Goal: Information Seeking & Learning: Learn about a topic

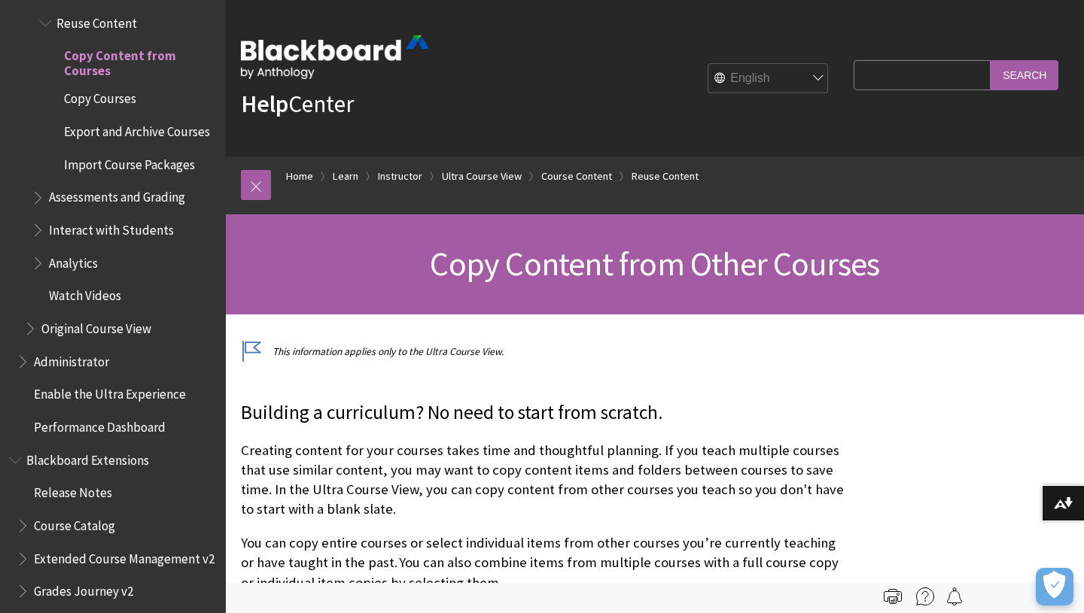
click at [799, 94] on select "English عربية Català Cymraeg Deutsch Español Suomi Français עברית Italiano 日本語 …" at bounding box center [768, 79] width 120 height 30
select select "/ar-sa/Learn/Instructor/Ultra/Course_Content/Reuse_Content/Ultra_Copy_Content"
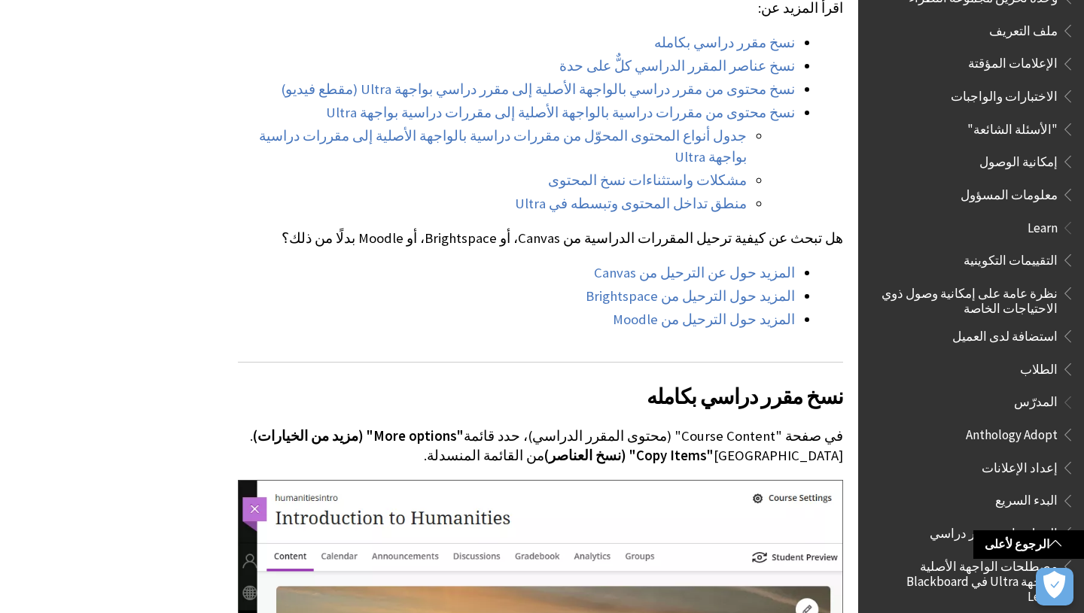
scroll to position [750, 0]
click at [1045, 254] on span "التقييمات التكوينية" at bounding box center [1010, 260] width 94 height 20
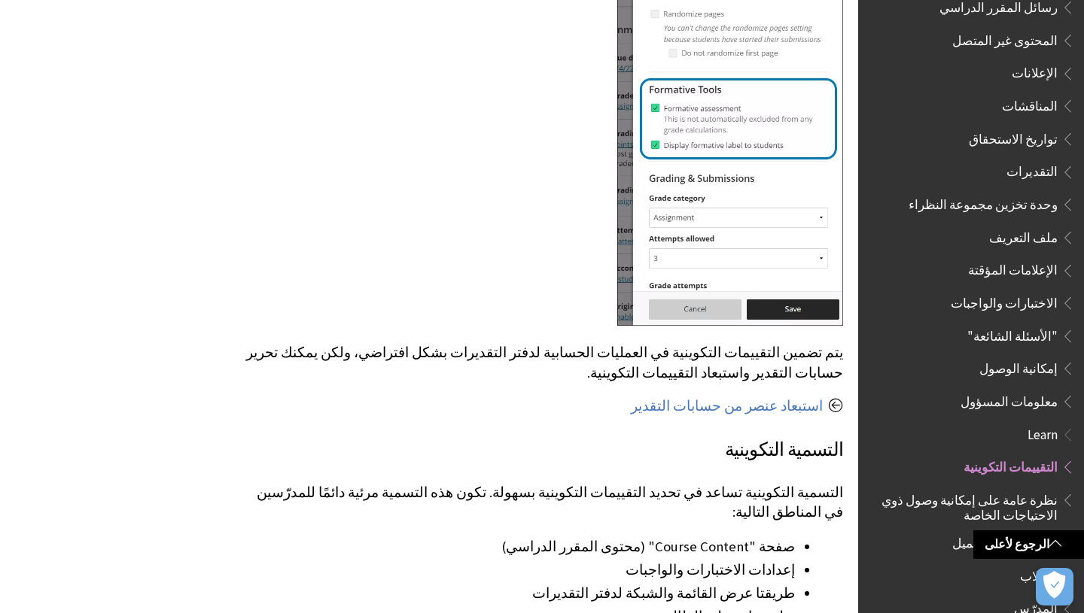
scroll to position [543, 0]
click at [1033, 161] on span "التقديرات" at bounding box center [1031, 171] width 51 height 20
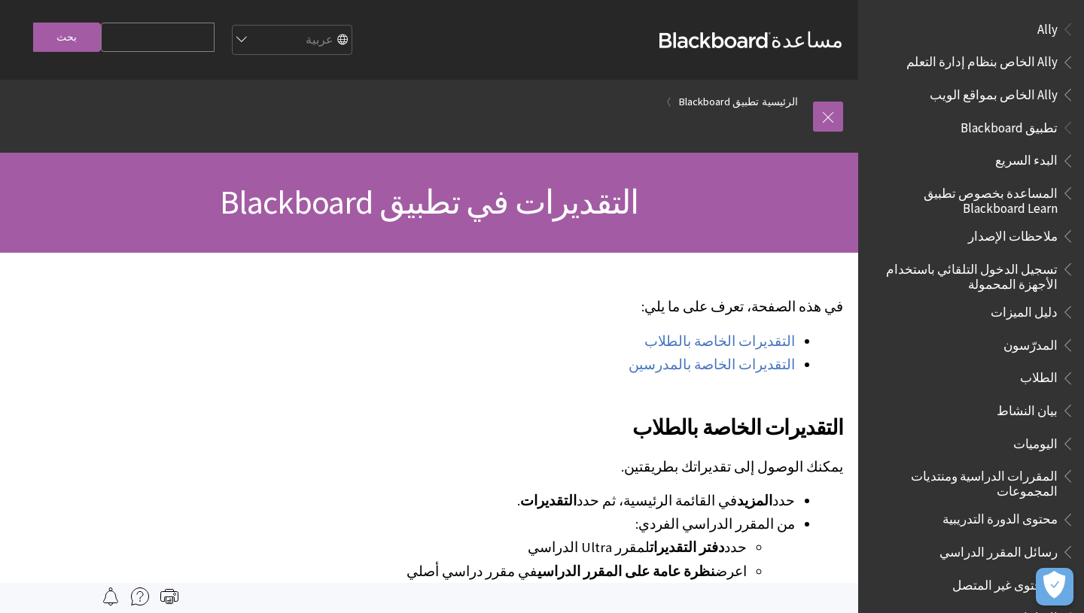
click at [152, 35] on input "Search Query" at bounding box center [158, 37] width 114 height 29
type input "الواجبات"
click at [59, 44] on input "بحث" at bounding box center [67, 37] width 68 height 29
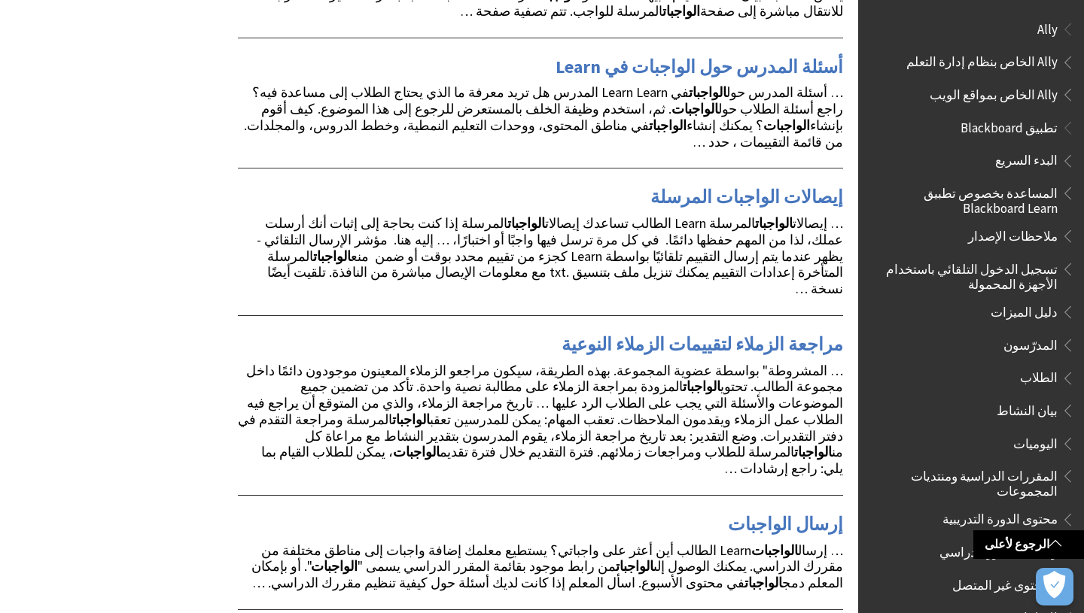
scroll to position [1728, 0]
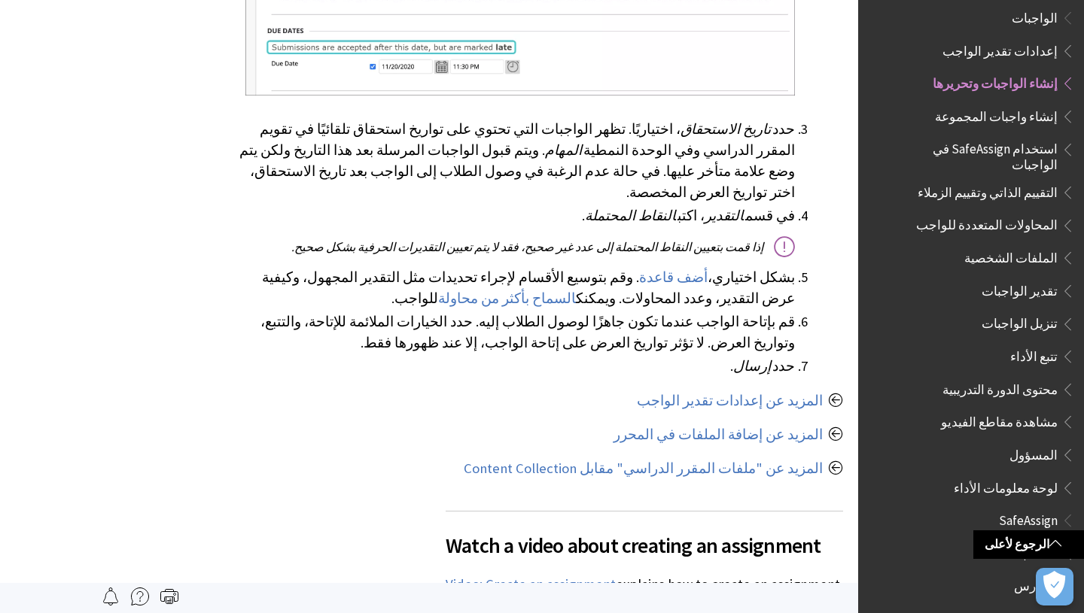
scroll to position [1893, 0]
click at [752, 411] on link "المزيد عن إعدادات تقدير الواجب" at bounding box center [730, 402] width 186 height 18
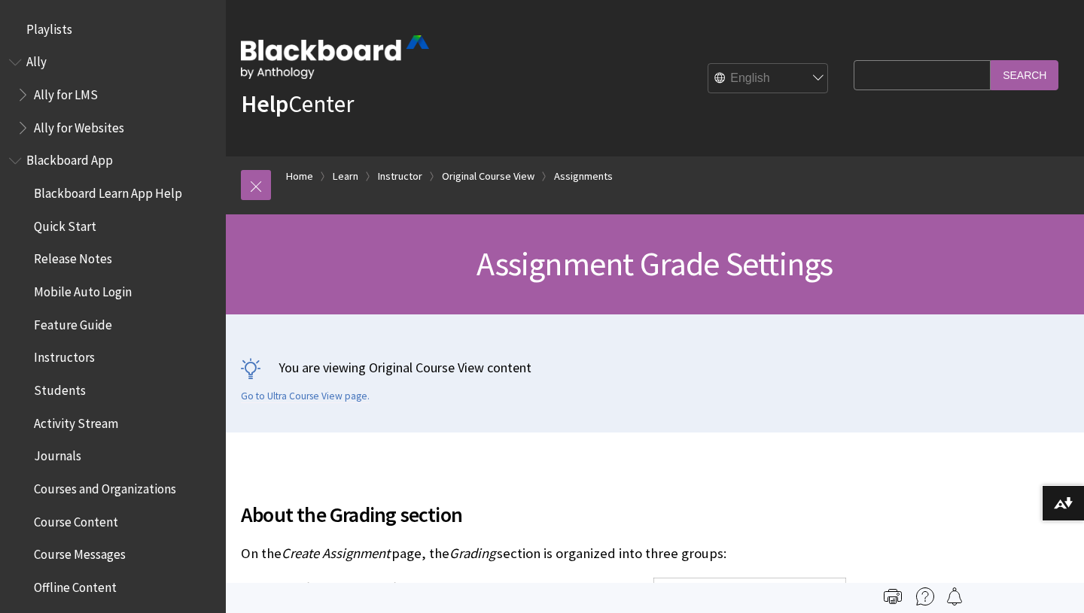
scroll to position [1952, 0]
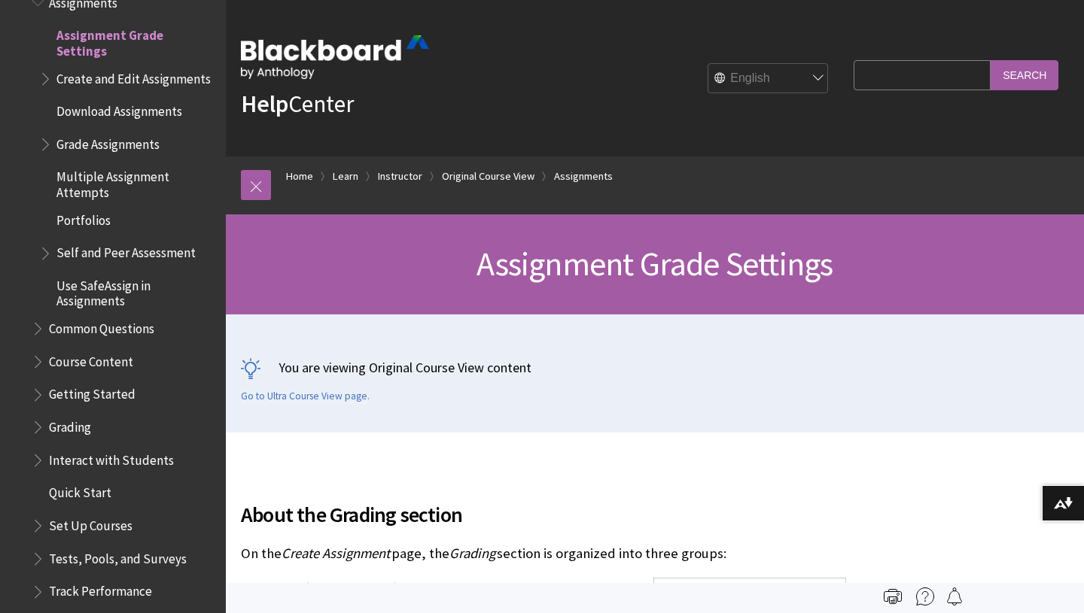
click at [817, 89] on select "English عربية Català Cymraeg Deutsch Español Suomi Français עברית Italiano 日本語 …" at bounding box center [768, 79] width 120 height 30
select select "/ar-sa/Learn/Instructor/Original/Assignments/Assignment_Grade_Settings"
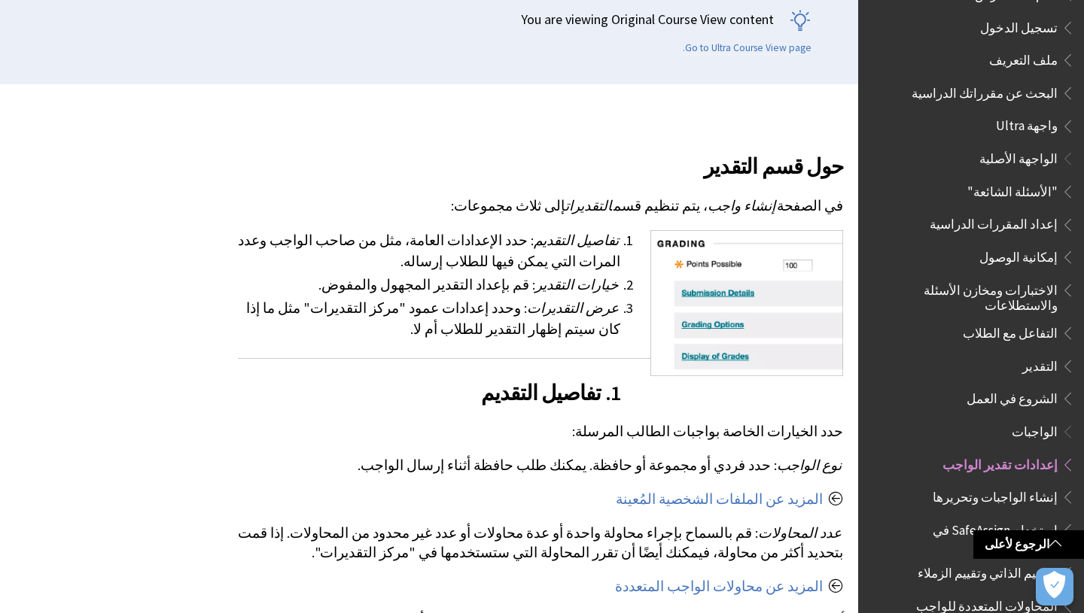
scroll to position [1402, 0]
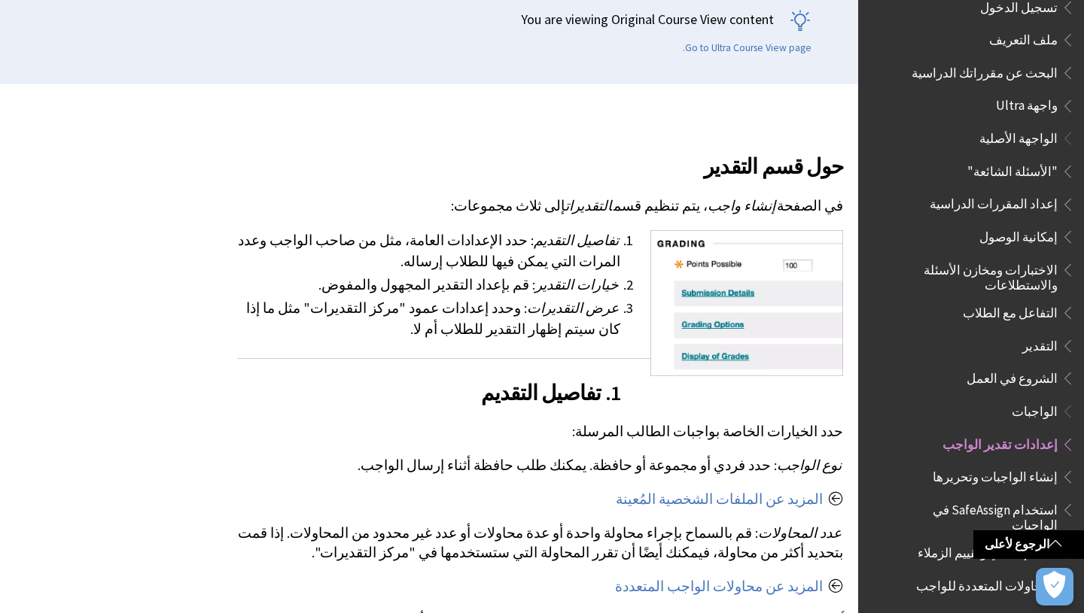
click at [1051, 333] on span "التقدير" at bounding box center [1039, 343] width 35 height 20
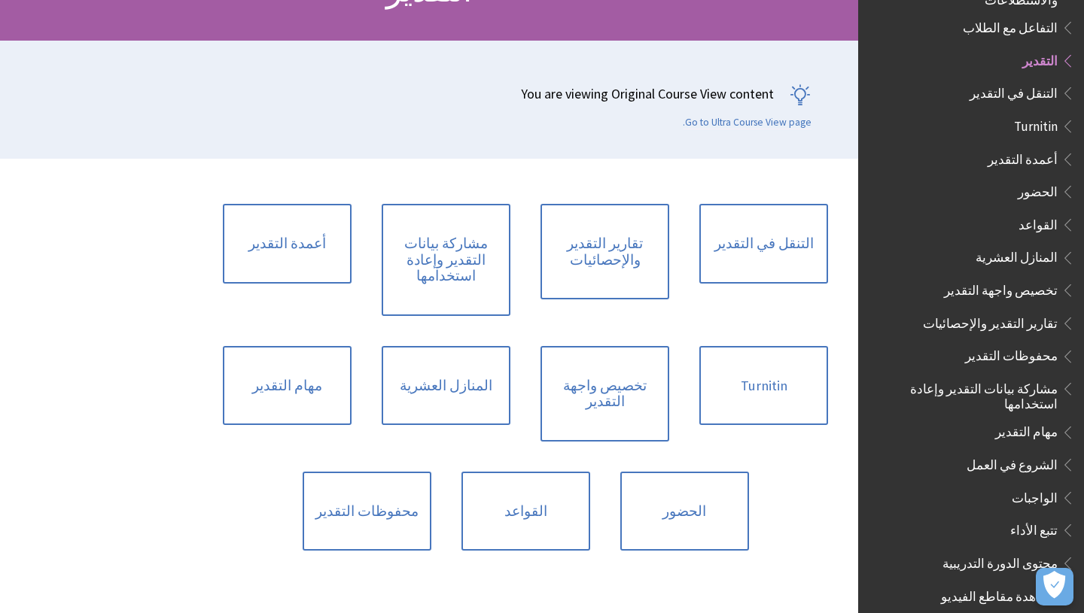
scroll to position [213, 0]
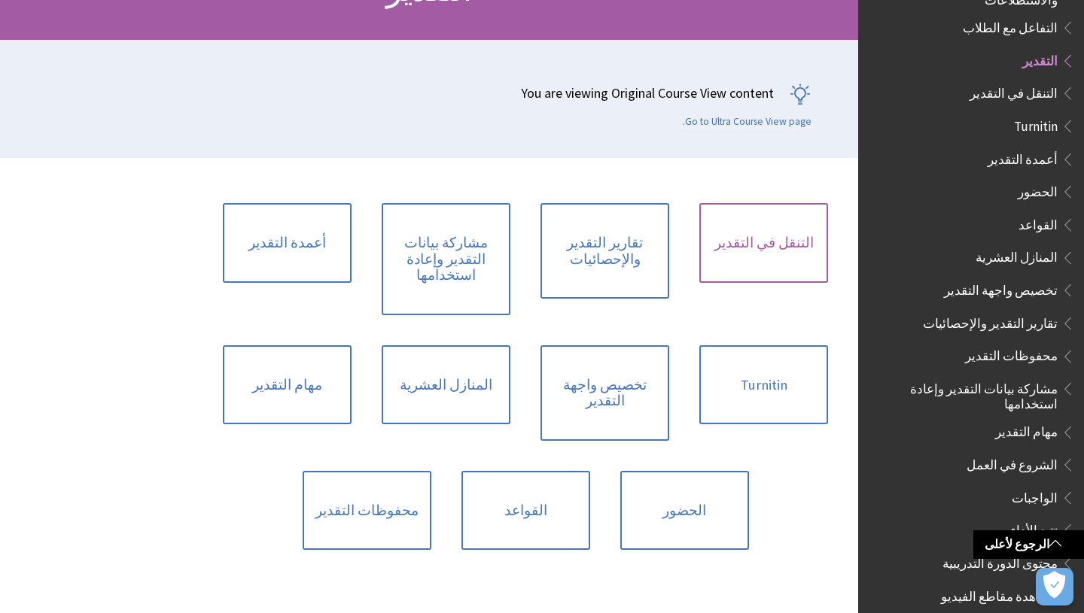
click at [760, 260] on link "التنقل في التقدير" at bounding box center [763, 243] width 129 height 80
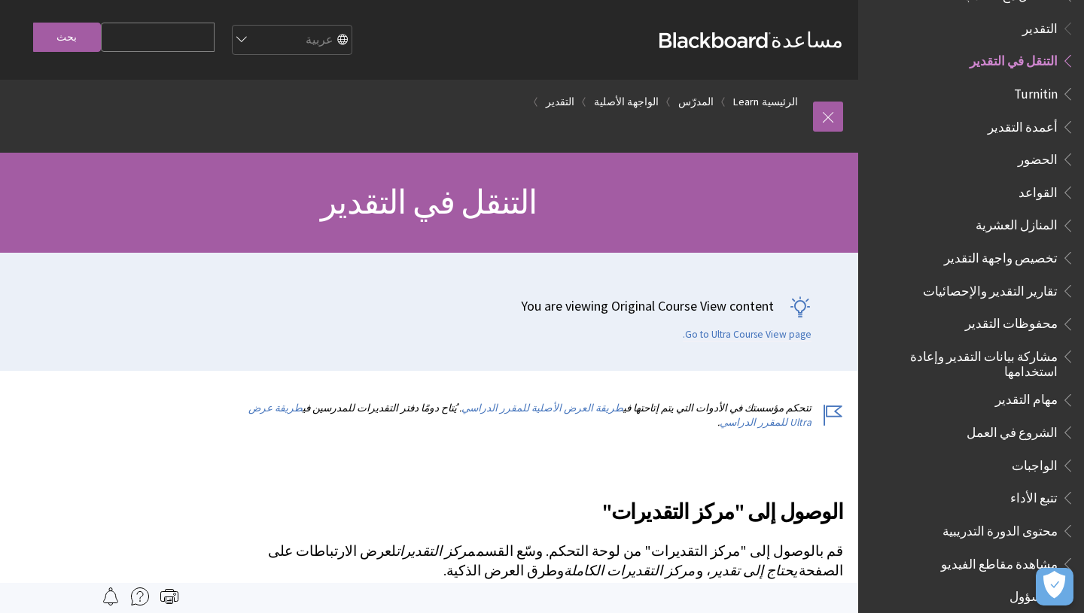
click at [160, 41] on input "Search Query" at bounding box center [158, 37] width 114 height 29
type input "الاختبار"
click at [33, 23] on input "بحث" at bounding box center [67, 37] width 68 height 29
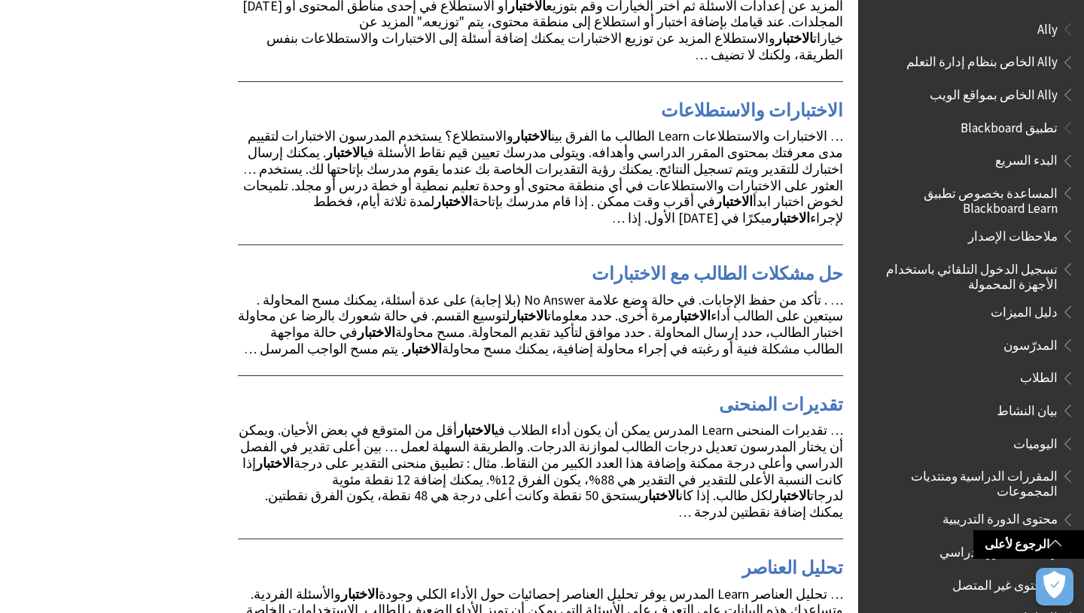
scroll to position [592, 0]
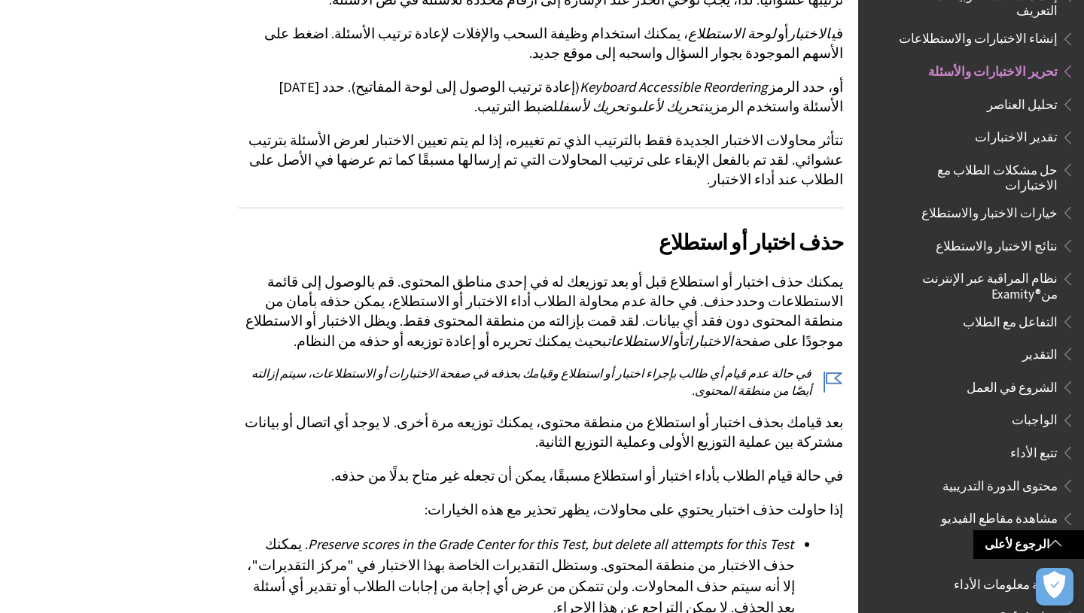
scroll to position [3055, 0]
